Goal: Task Accomplishment & Management: Manage account settings

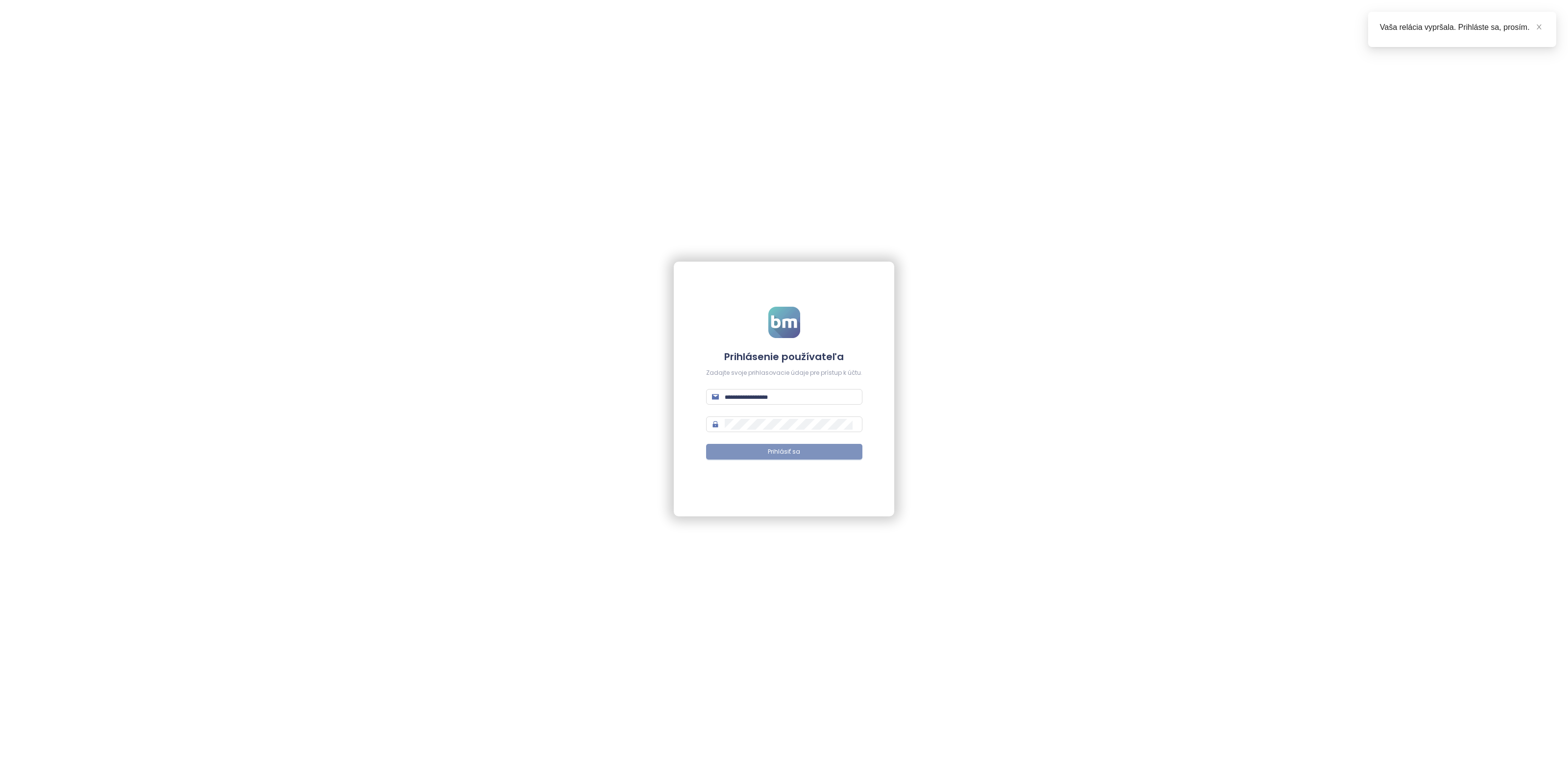
type input "**********"
click at [755, 446] on button "Prihlásiť sa" at bounding box center [784, 452] width 156 height 16
